Goal: Information Seeking & Learning: Learn about a topic

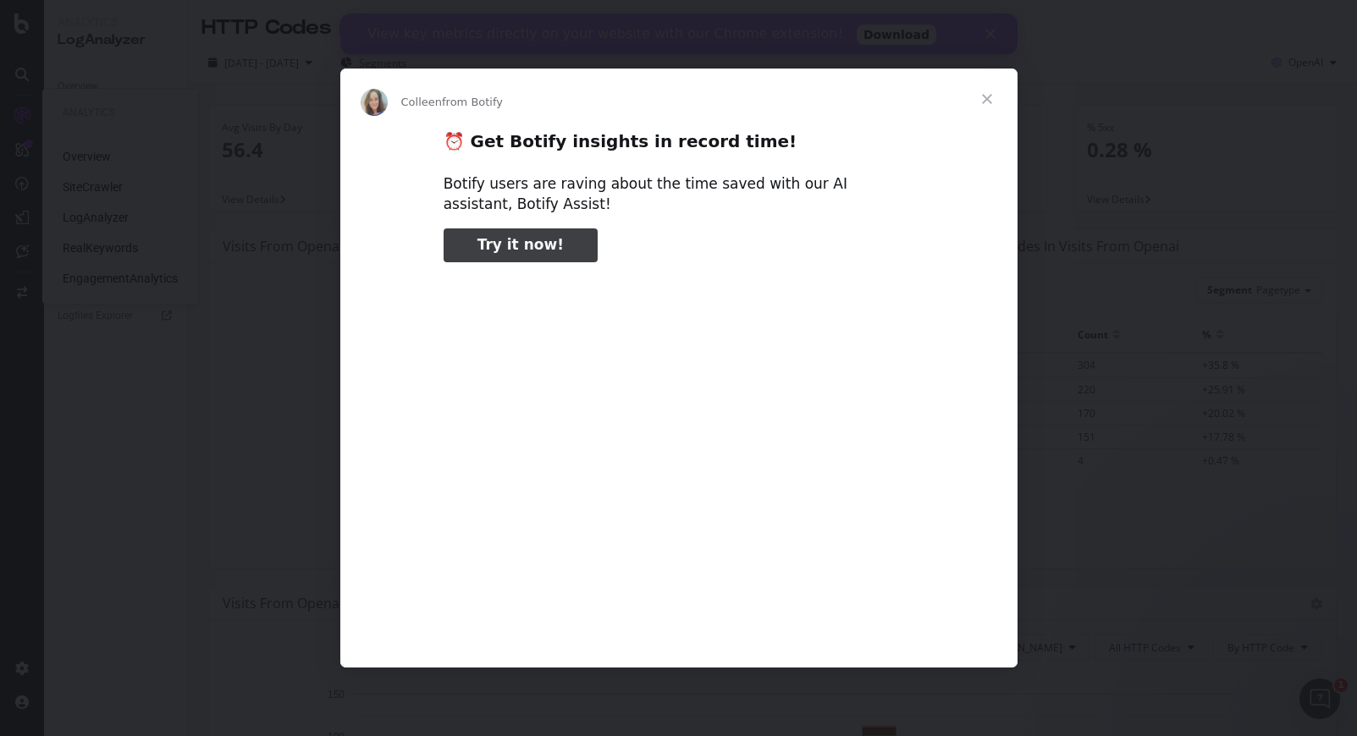
type input "26027"
click at [991, 98] on span "Close" at bounding box center [987, 99] width 61 height 61
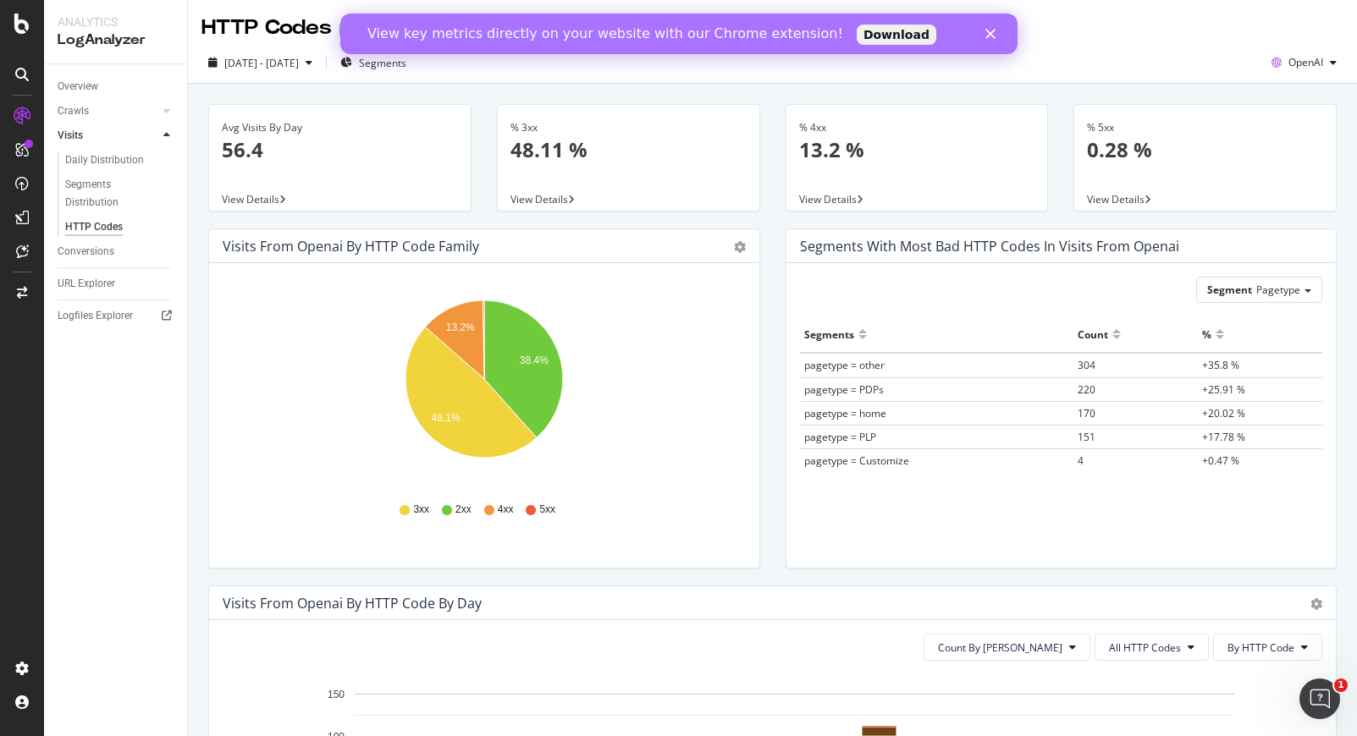
drag, startPoint x: 1100, startPoint y: 536, endPoint x: 990, endPoint y: 305, distance: 255.6
click at [990, 305] on div "Segment Pagetype Hold CMD (⌘) while clicking to filter the report. Segments Cou…" at bounding box center [1061, 415] width 550 height 305
click at [995, 35] on div "Close" at bounding box center [993, 34] width 17 height 10
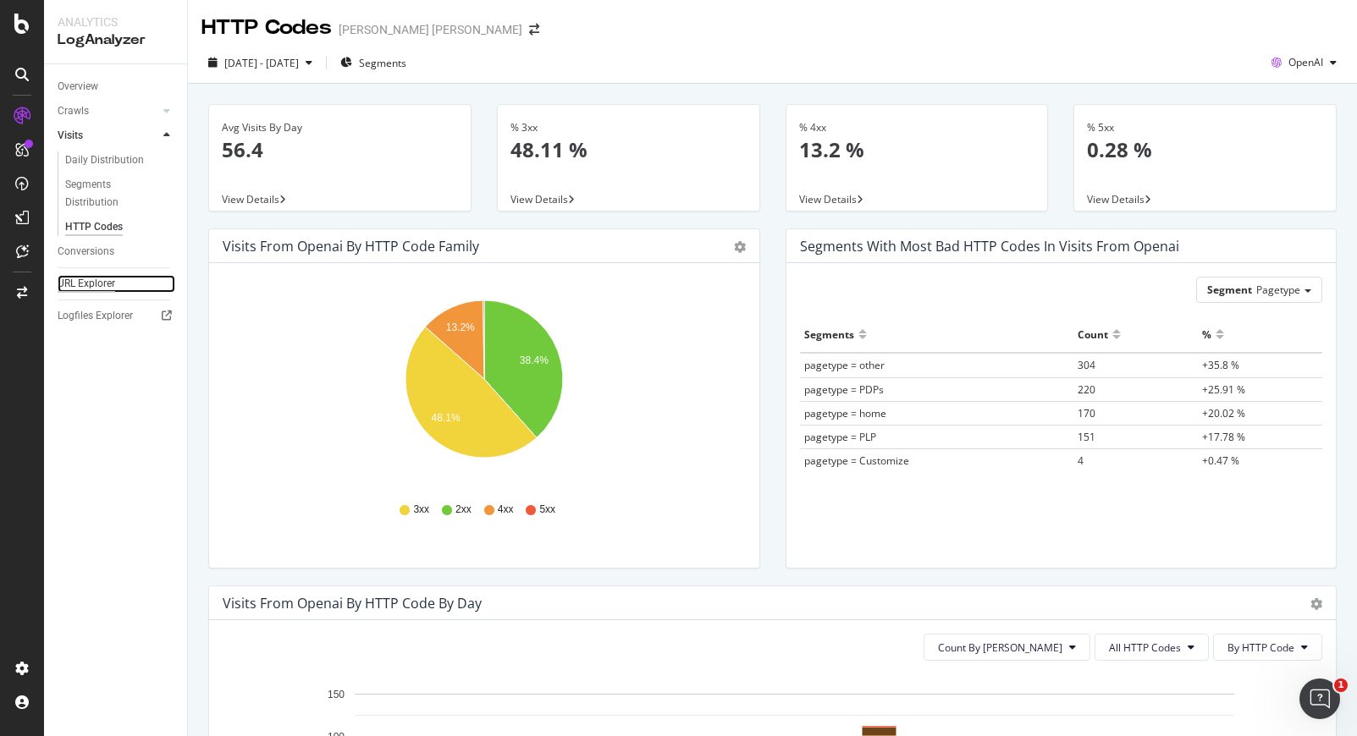
click at [63, 281] on div "URL Explorer" at bounding box center [87, 284] width 58 height 18
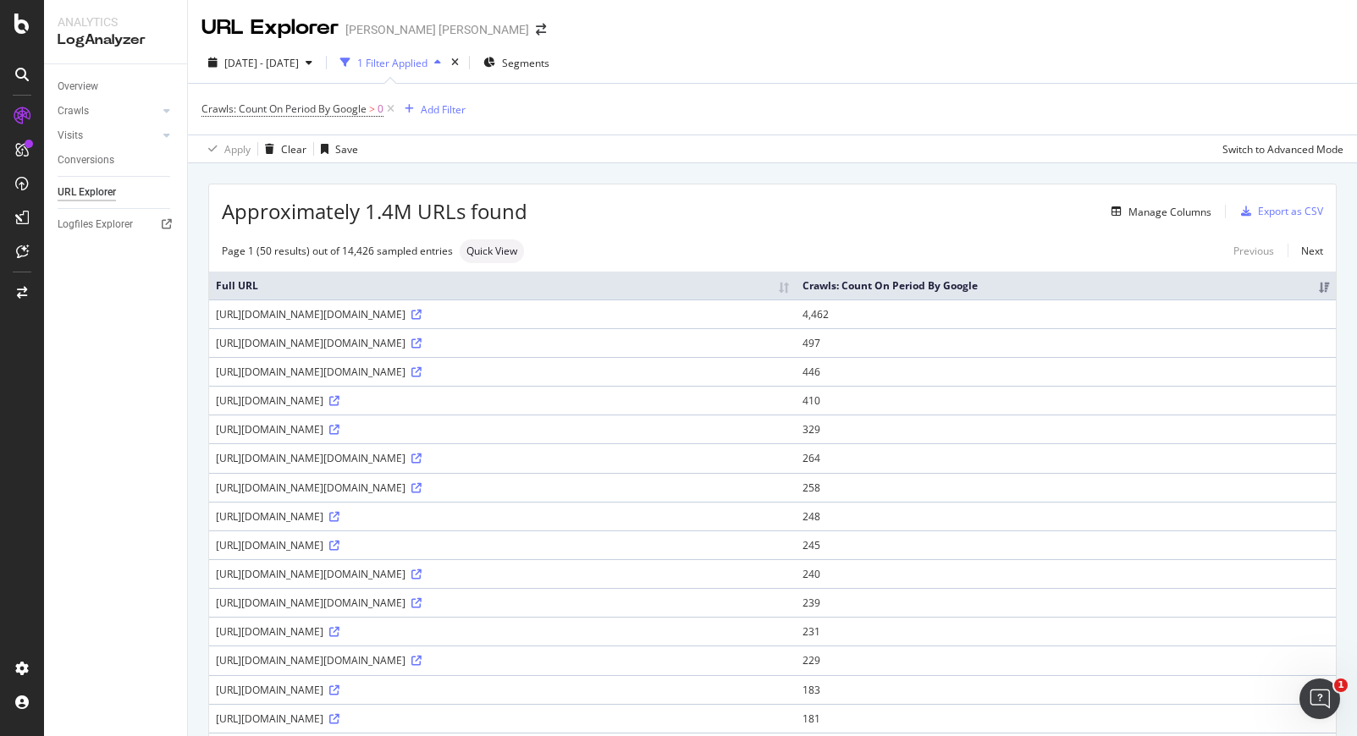
click at [950, 251] on div "Page 1 (50 results) out of 14,426 sampled entries Quick View Previous Next" at bounding box center [772, 252] width 1127 height 24
click at [101, 82] on link "Overview" at bounding box center [117, 87] width 118 height 18
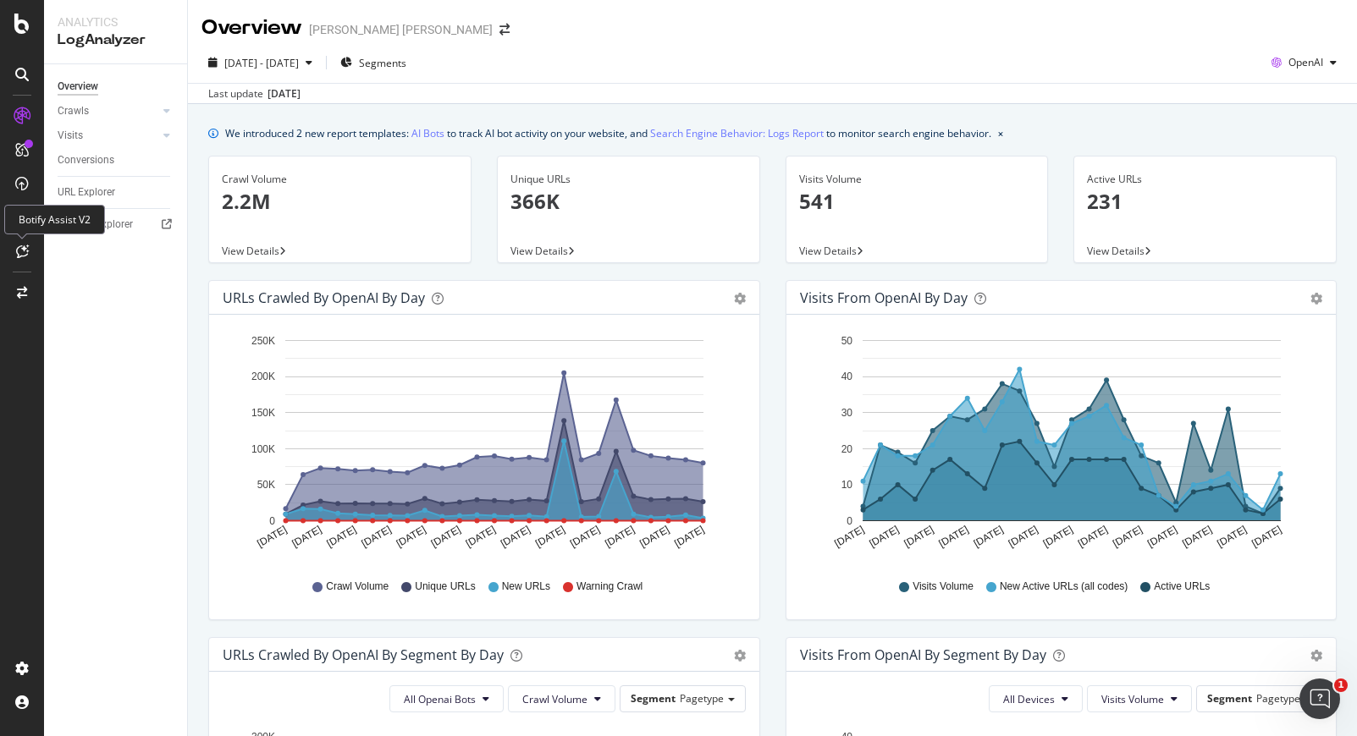
click at [24, 216] on div "Botify Assist V2" at bounding box center [54, 220] width 101 height 30
click at [77, 262] on div "CustomReports" at bounding box center [104, 258] width 83 height 17
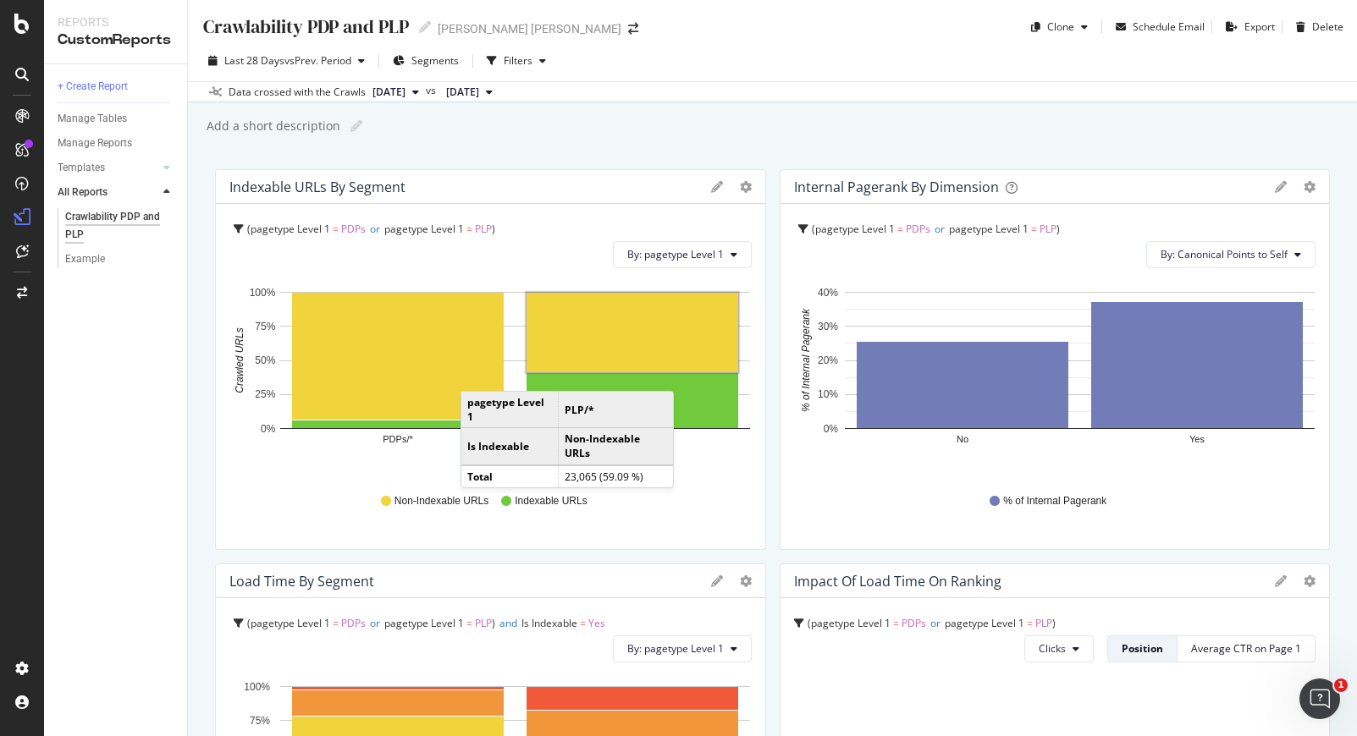
scroll to position [19, 0]
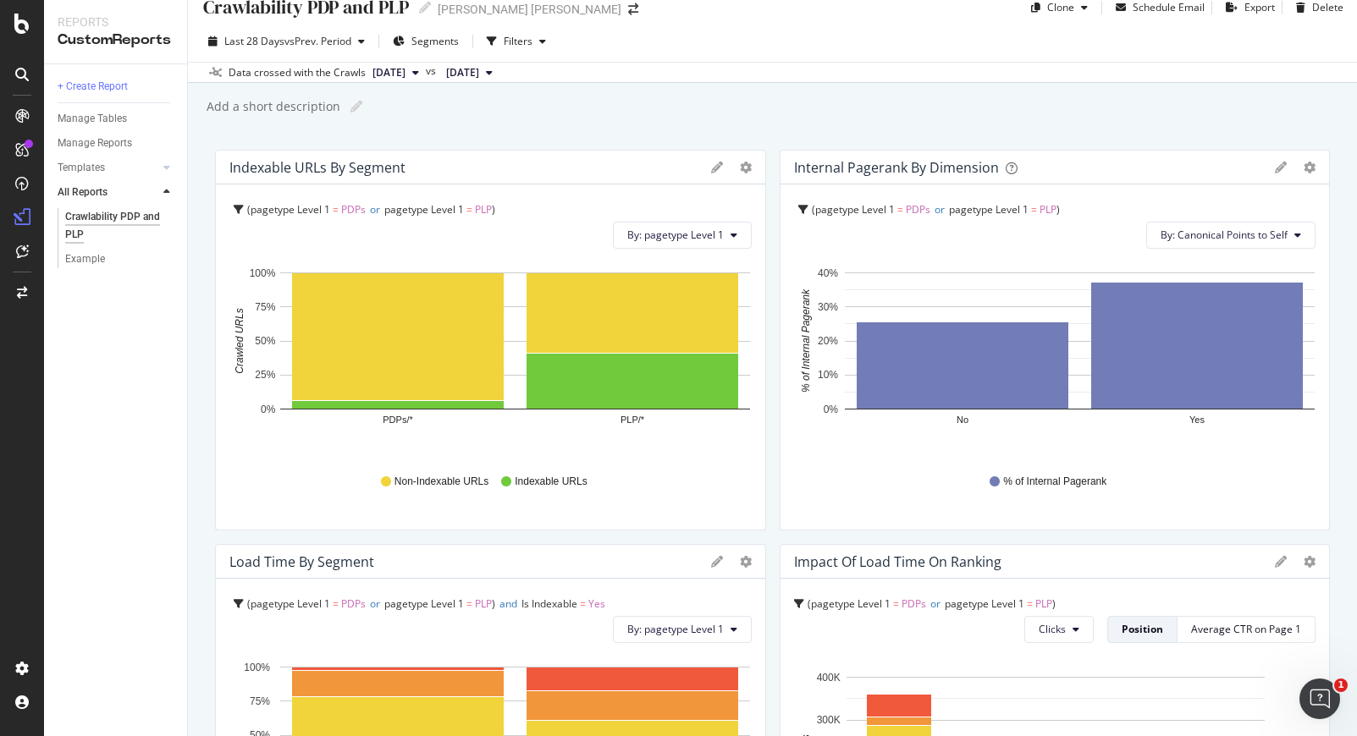
click at [927, 106] on div "Add a short description Add a short description" at bounding box center [781, 106] width 1152 height 25
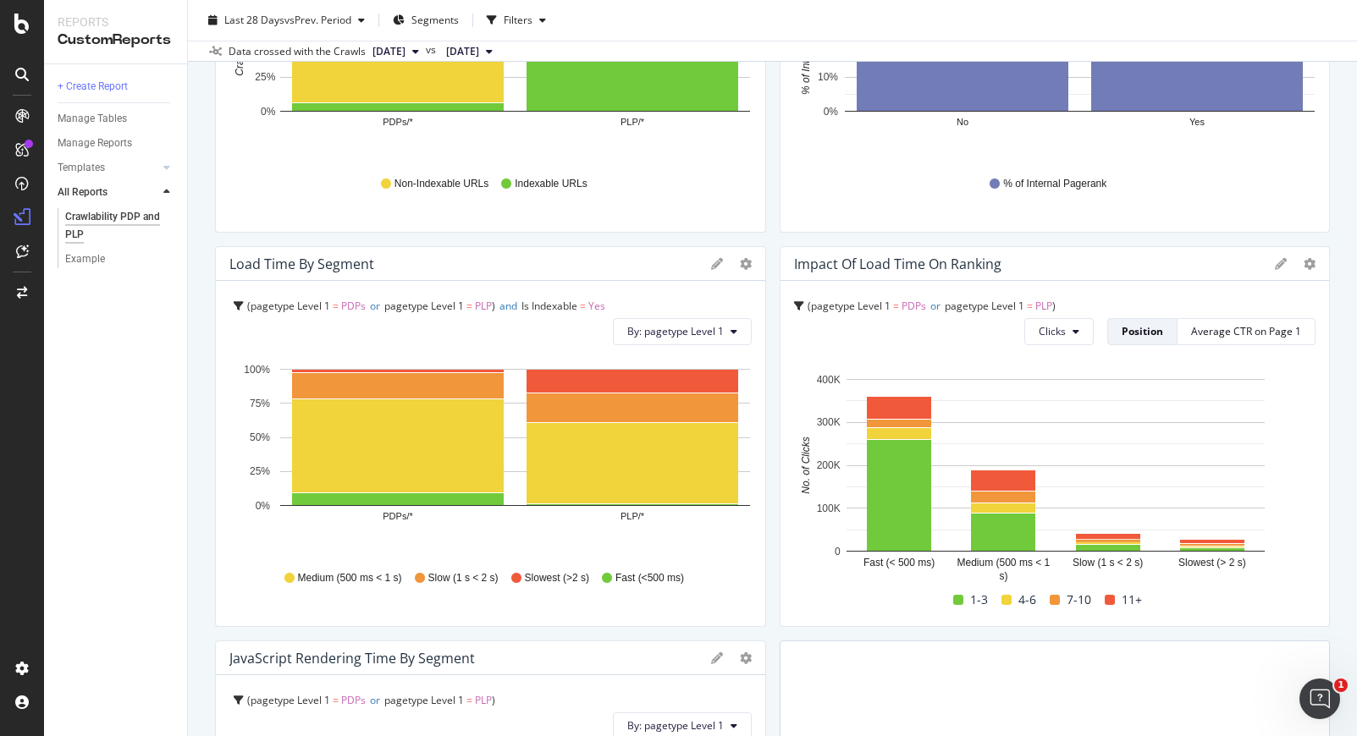
scroll to position [689, 0]
